Goal: Information Seeking & Learning: Understand process/instructions

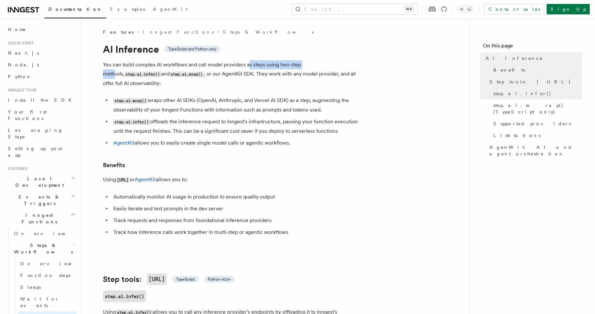
drag, startPoint x: 249, startPoint y: 66, endPoint x: 313, endPoint y: 68, distance: 64.1
click at [313, 68] on p "You can build complex AI workflows and call model providers as steps using two-…" at bounding box center [233, 74] width 261 height 28
drag, startPoint x: 129, startPoint y: 72, endPoint x: 144, endPoint y: 75, distance: 15.5
click at [170, 73] on code "step.ai.wrap()" at bounding box center [187, 75] width 34 height 6
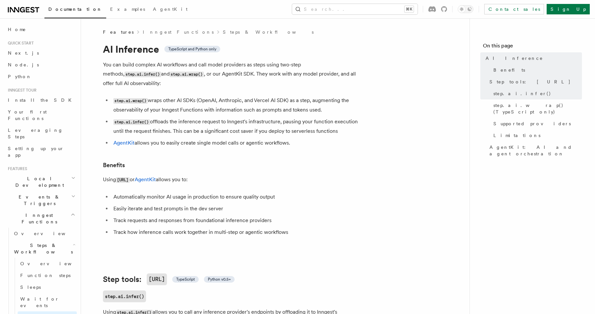
click at [163, 77] on p "You can build complex AI workflows and call model providers as steps using two-…" at bounding box center [233, 74] width 261 height 28
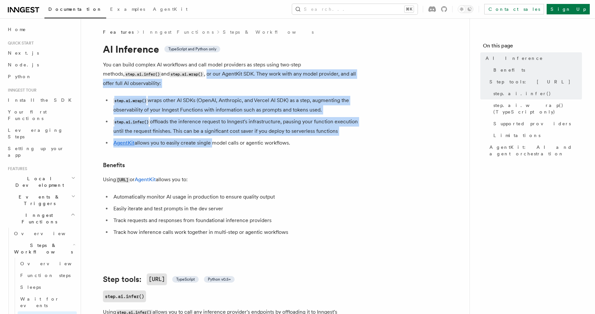
drag, startPoint x: 151, startPoint y: 75, endPoint x: 211, endPoint y: 135, distance: 84.8
click at [211, 138] on li "AgentKit allows you to easily create single model calls or agentic workflows." at bounding box center [237, 142] width 253 height 9
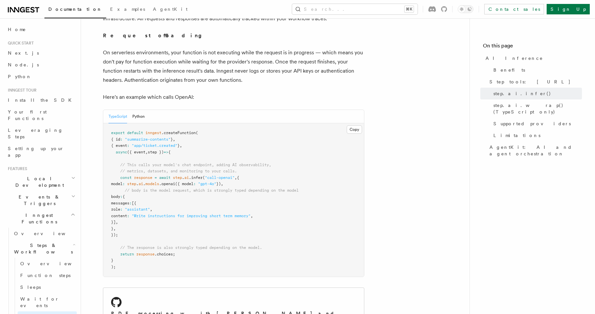
scroll to position [303, 0]
drag, startPoint x: 142, startPoint y: 176, endPoint x: 159, endPoint y: 176, distance: 17.0
click at [159, 181] on span "model : step . ai . models .openai ({ model : "gpt-4o" }) ," at bounding box center [167, 183] width 112 height 5
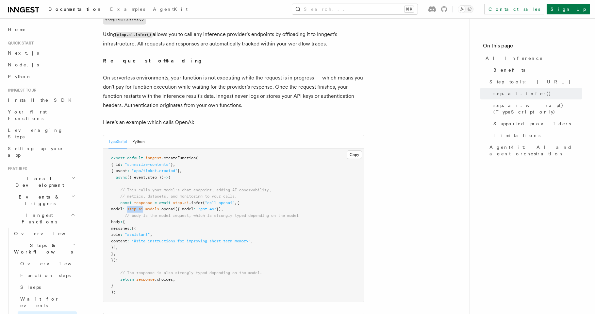
scroll to position [268, 0]
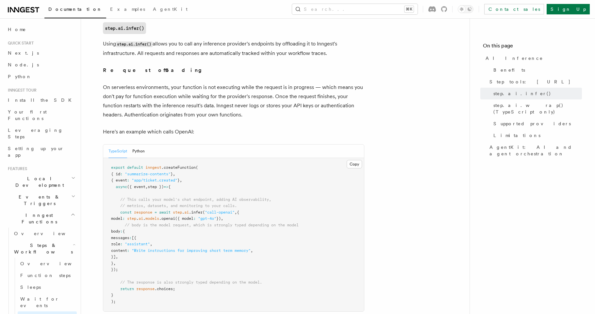
click at [159, 216] on span "models" at bounding box center [152, 218] width 14 height 5
drag, startPoint x: 177, startPoint y: 202, endPoint x: 201, endPoint y: 204, distance: 24.6
click at [201, 210] on span "const response = await step . ai .infer ( "call-openai" , {" at bounding box center [175, 212] width 128 height 5
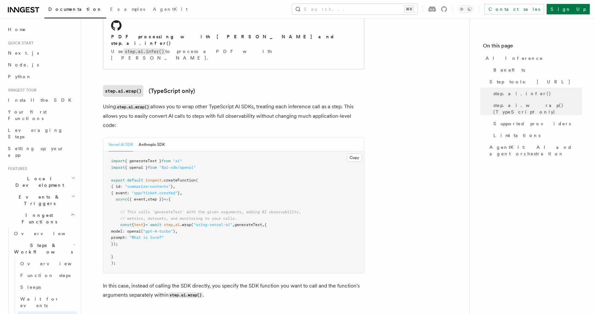
scroll to position [580, 0]
click at [262, 222] on span "generateText" at bounding box center [248, 224] width 27 height 5
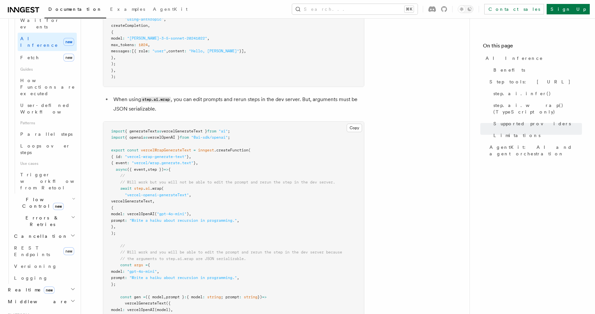
scroll to position [0, 0]
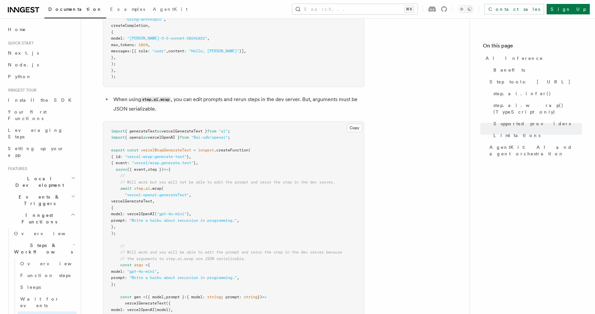
click at [11, 8] on icon at bounding box center [14, 9] width 9 height 5
